Goal: Transaction & Acquisition: Purchase product/service

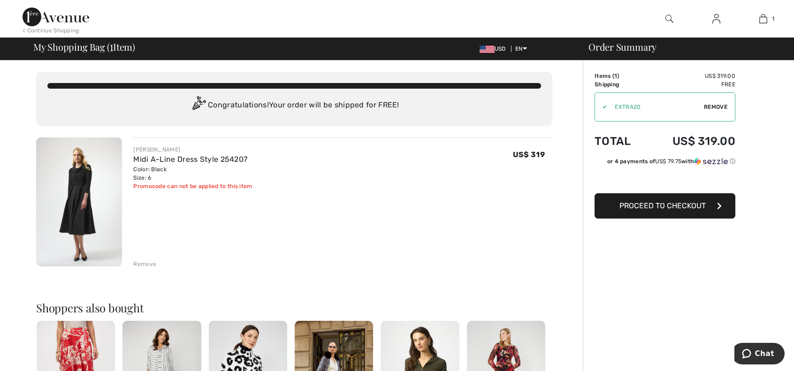
type input "EXTRA20"
type input "NEW15"
type input "EXTRA20"
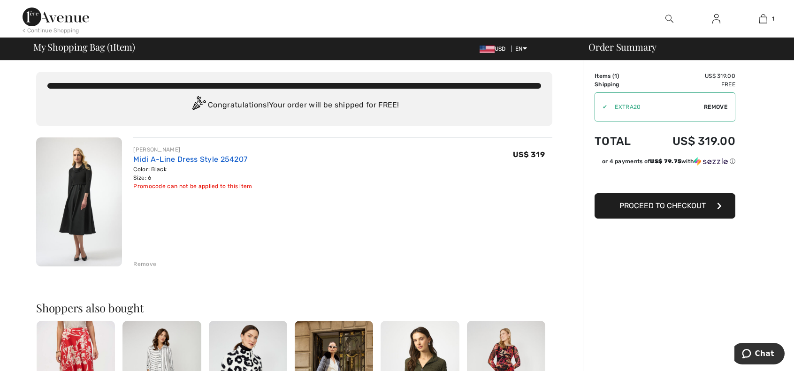
click at [142, 155] on link "Midi A-Line Dress Style 254207" at bounding box center [190, 159] width 114 height 9
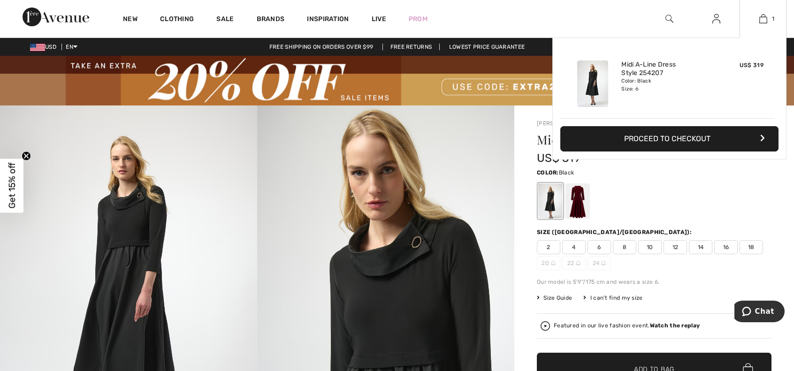
click at [666, 135] on button "Proceed to Checkout" at bounding box center [669, 138] width 218 height 25
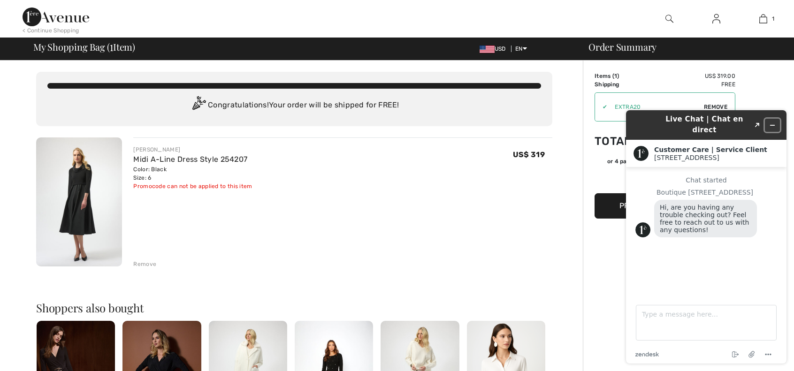
click at [772, 122] on icon "Minimize widget" at bounding box center [772, 125] width 7 height 7
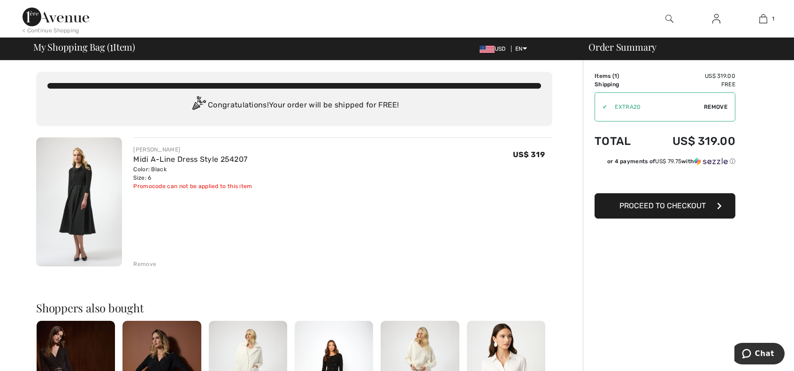
click at [717, 105] on span "Remove" at bounding box center [715, 107] width 23 height 8
click at [653, 109] on input "TEXT" at bounding box center [652, 107] width 114 height 28
type input "GC005031242"
click at [716, 105] on span "Apply" at bounding box center [718, 107] width 19 height 8
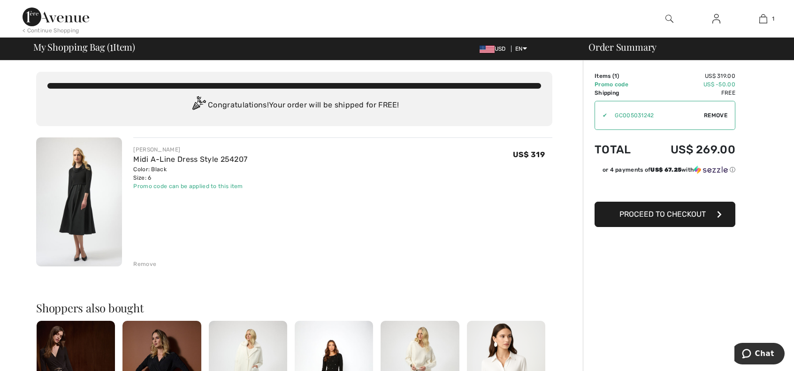
click at [664, 214] on span "Proceed to Checkout" at bounding box center [662, 214] width 86 height 9
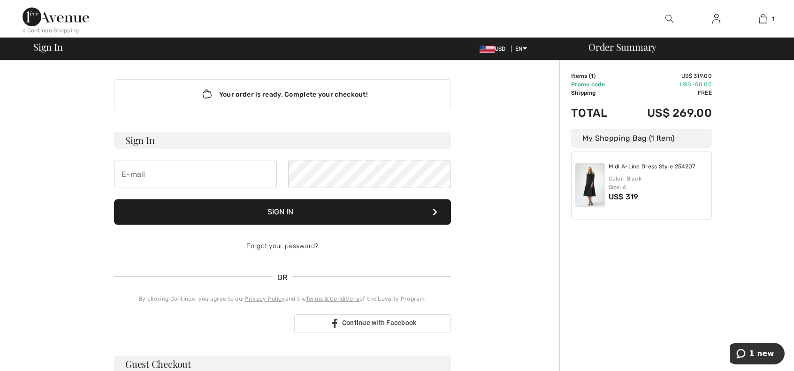
type input "caobrien75@gmail.com"
click at [281, 211] on button "Sign In" at bounding box center [282, 211] width 337 height 25
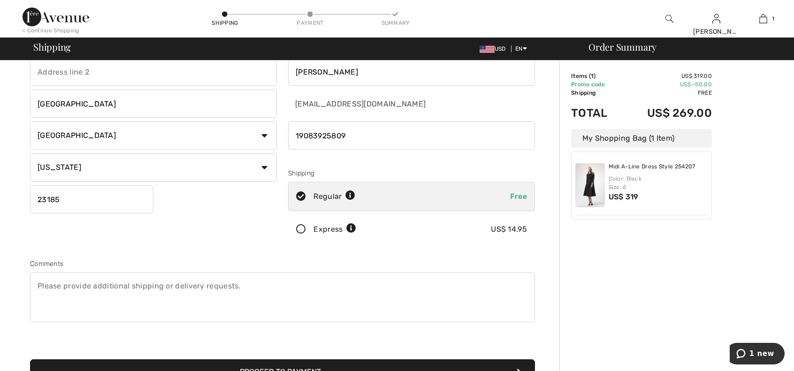
scroll to position [94, 0]
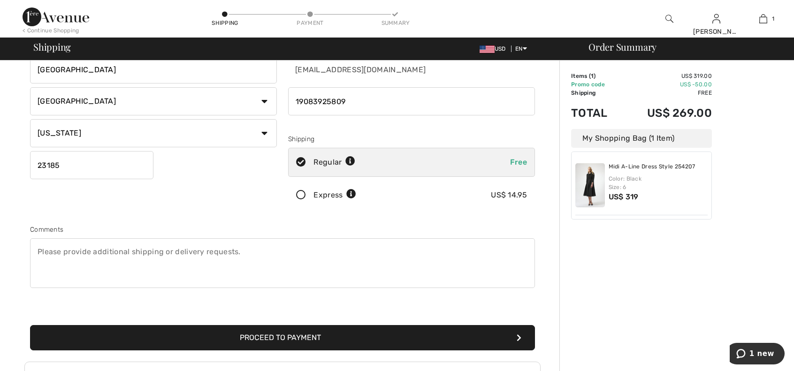
click at [282, 333] on button "Proceed to Payment" at bounding box center [282, 337] width 505 height 25
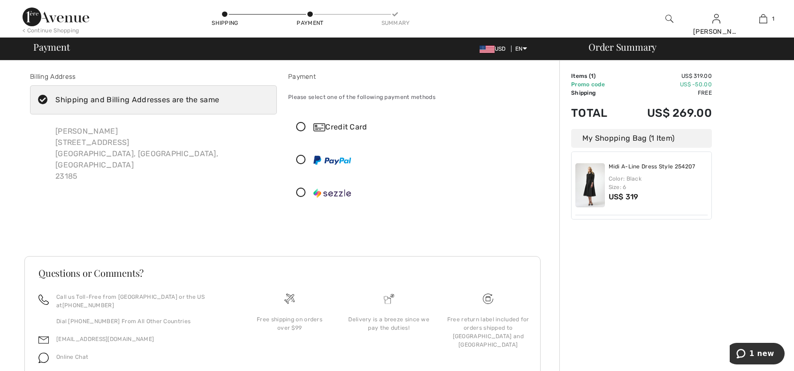
click at [302, 123] on icon at bounding box center [301, 127] width 25 height 10
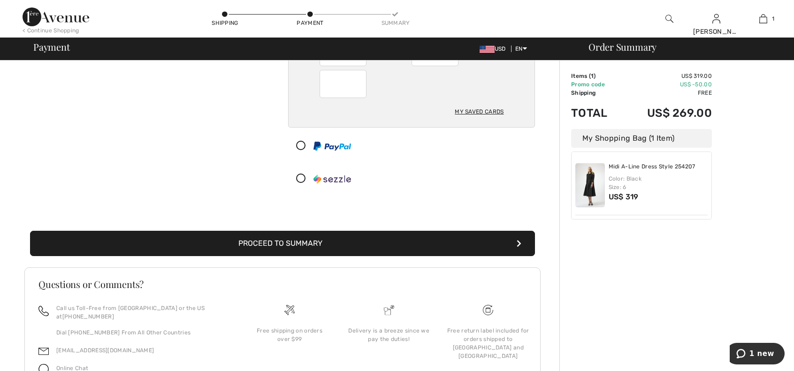
scroll to position [141, 0]
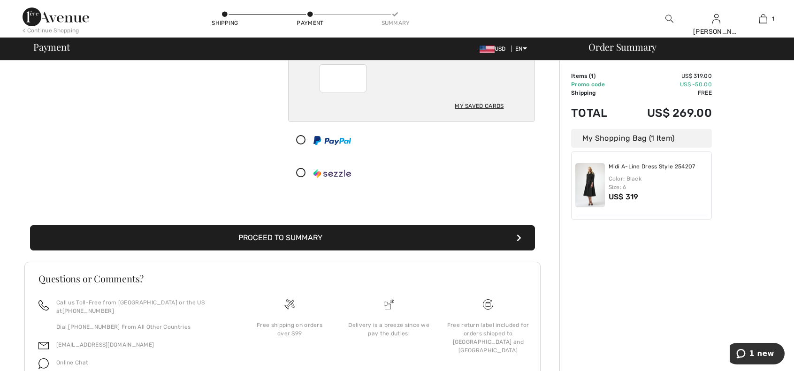
click at [293, 238] on button "Proceed to Summary" at bounding box center [282, 237] width 505 height 25
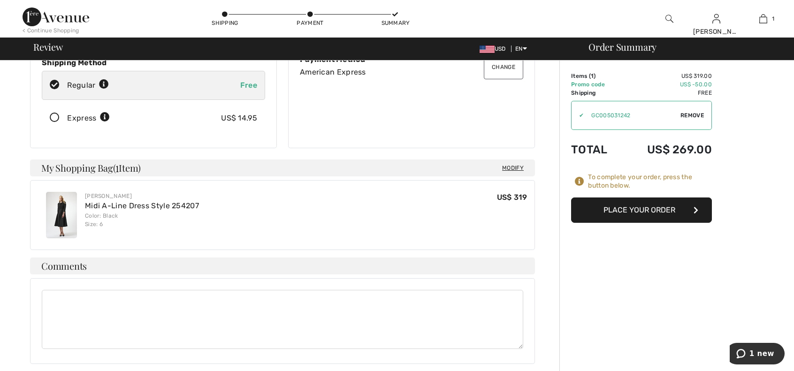
scroll to position [47, 0]
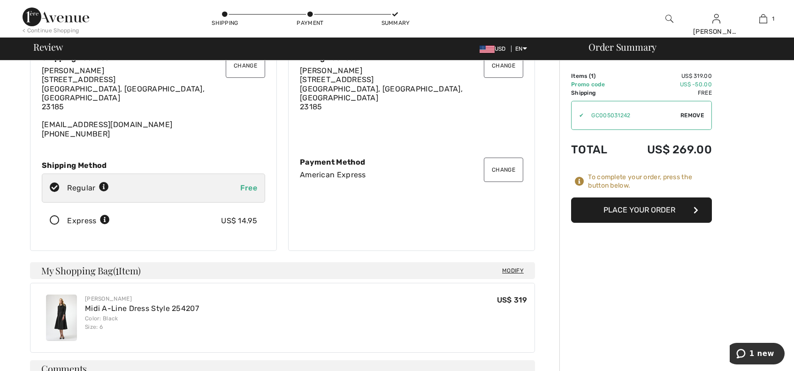
click at [639, 209] on button "Place Your Order" at bounding box center [641, 210] width 141 height 25
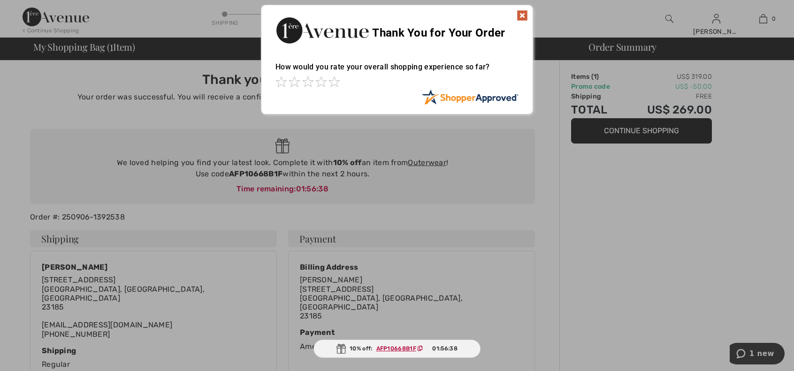
click at [522, 13] on img at bounding box center [522, 15] width 11 height 11
